Goal: Go to known website: Access a specific website the user already knows

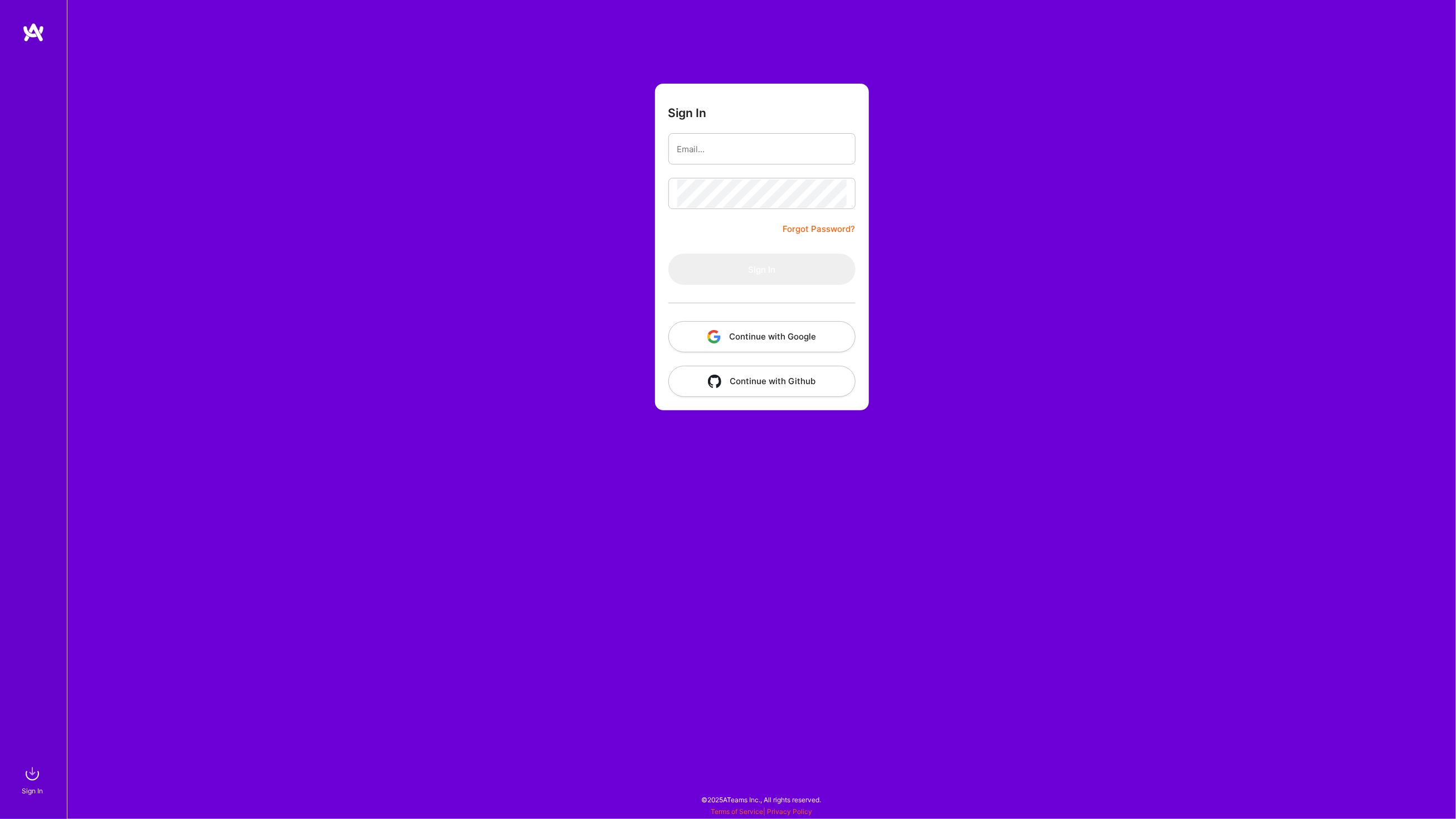
type input "[EMAIL_ADDRESS][DOMAIN_NAME]"
click at [669, 254] on button "Sign In" at bounding box center [762, 269] width 187 height 31
